Goal: Information Seeking & Learning: Learn about a topic

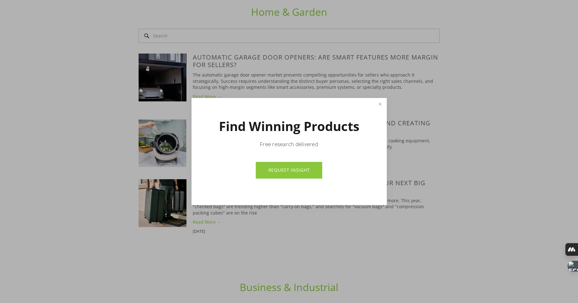
scroll to position [1325, 0]
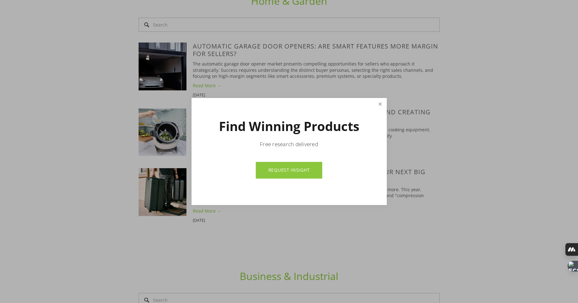
click at [381, 103] on link "Close" at bounding box center [380, 104] width 11 height 11
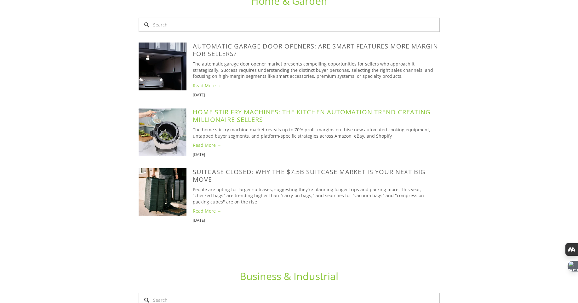
click at [235, 108] on link "Home Stir Fry Machines: The Kitchen Automation Trend Creating Millionaire Selle…" at bounding box center [312, 116] width 238 height 16
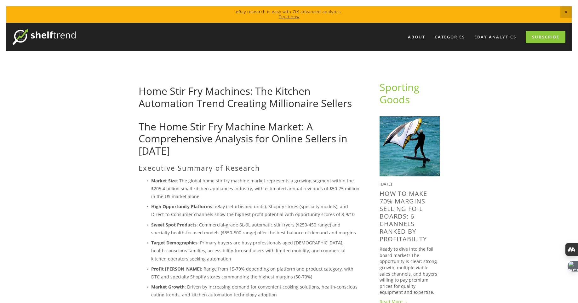
click at [70, 33] on img at bounding box center [44, 37] width 63 height 16
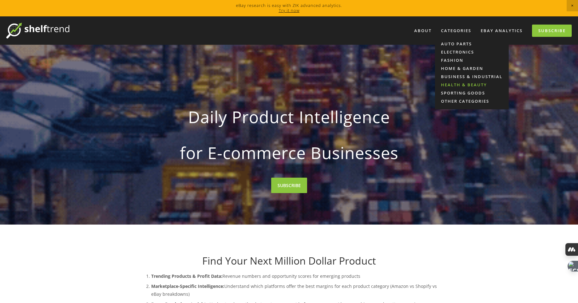
click at [452, 82] on link "Health & Beauty" at bounding box center [472, 85] width 74 height 8
